Goal: Information Seeking & Learning: Compare options

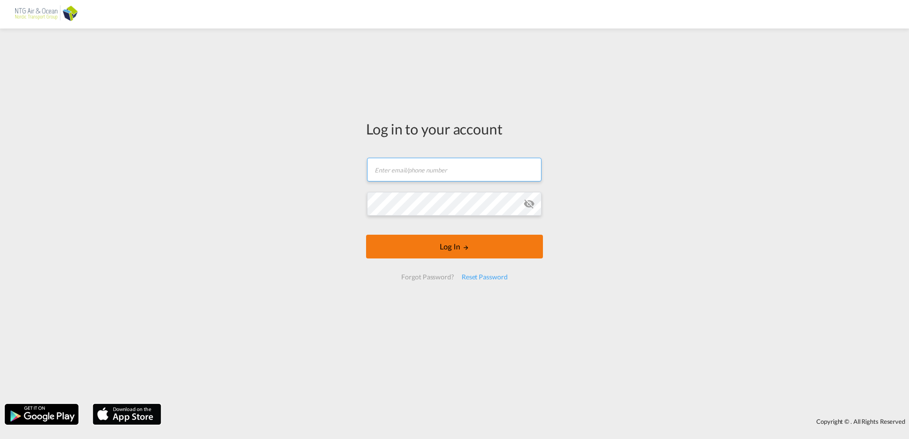
type input "[EMAIL_ADDRESS][DOMAIN_NAME]"
click at [451, 240] on button "Log In" at bounding box center [454, 247] width 177 height 24
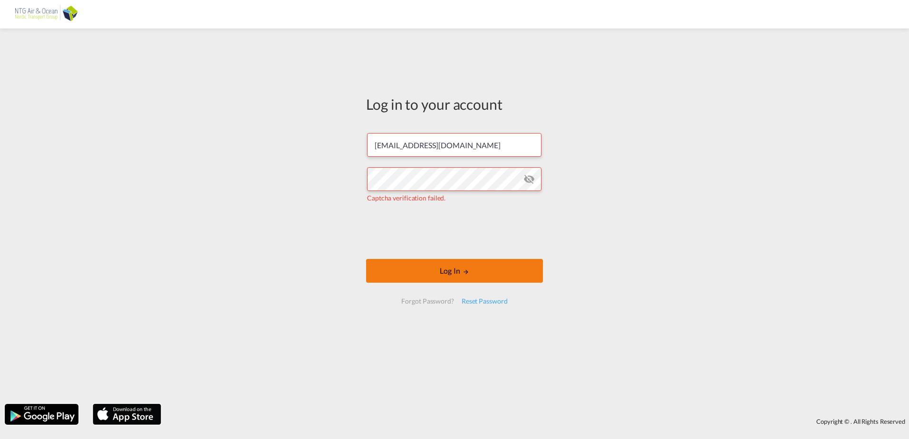
click at [418, 269] on button "Log In" at bounding box center [454, 271] width 177 height 24
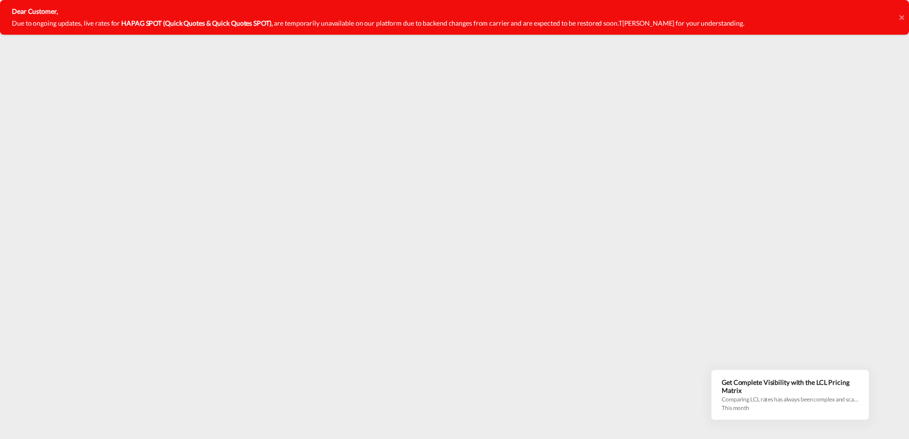
click at [900, 19] on icon at bounding box center [902, 18] width 5 height 8
